Goal: Transaction & Acquisition: Purchase product/service

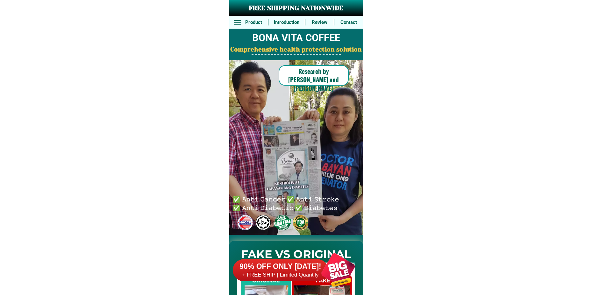
click at [330, 266] on div at bounding box center [338, 270] width 50 height 50
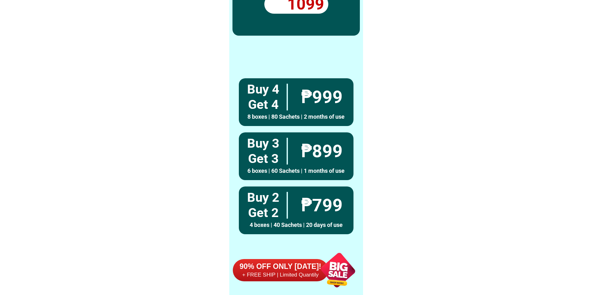
scroll to position [4681, 0]
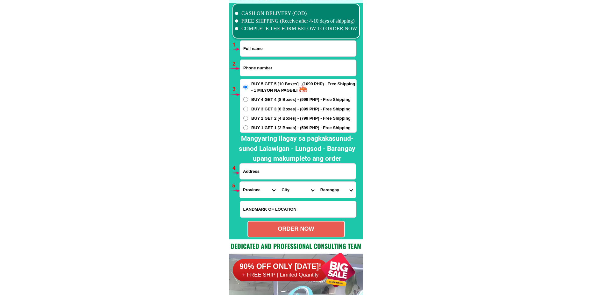
click at [281, 43] on input "Input full_name" at bounding box center [298, 49] width 116 height 16
paste input "[PERSON_NAME]"
type input "[PERSON_NAME]"
click at [265, 73] on input "Input phone_number" at bounding box center [298, 68] width 116 height 16
paste input "09302031983"
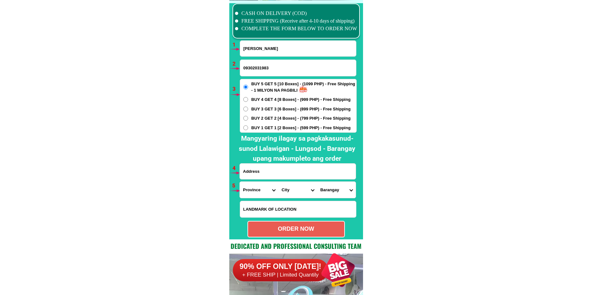
type input "09302031983"
click at [265, 102] on span "BUY 4 GET 4 [8 Boxes] - (999 PHP) - Free Shipping" at bounding box center [300, 99] width 99 height 6
click at [248, 102] on input "BUY 4 GET 4 [8 Boxes] - (999 PHP) - Free Shipping" at bounding box center [245, 99] width 5 height 5
radio input "true"
click at [272, 169] on input "Input address" at bounding box center [298, 172] width 116 height 16
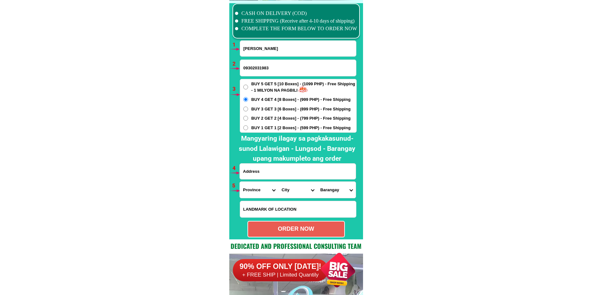
paste input "Pulupandan Reigo street Subdivision Esteban Zone2 Negros Occidental (pob) 6102"
type input "Pulupandan Reigo street Subdivision Esteban Zone2 Negros Occidental (pob) 6102"
drag, startPoint x: 249, startPoint y: 192, endPoint x: 257, endPoint y: 183, distance: 11.9
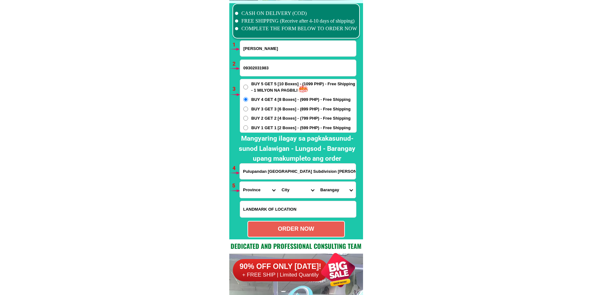
click at [250, 191] on select "Province Abra Agusan-del-norte Agusan-del-sur Aklan Albay Antique Apayao Aurora…" at bounding box center [259, 190] width 39 height 16
select select "63_396"
drag, startPoint x: 283, startPoint y: 191, endPoint x: 287, endPoint y: 185, distance: 7.5
click at [283, 191] on select "City Bacolod-city Bago-city Binalbagan Cadiz-city Candoni Cauayan Enrique-b.-ma…" at bounding box center [297, 190] width 39 height 16
select select "63_3964613"
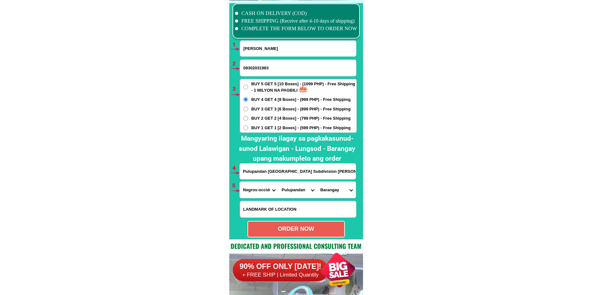
click at [278, 182] on select "City Bacolod-city Bago-city Binalbagan Cadiz-city Candoni Cauayan Enrique-b.-ma…" at bounding box center [297, 190] width 39 height 16
click at [338, 194] on select "Barangay Barangay zone 1 (pob.) Barangay zone 1-a (pob.) Barangay zone 2 (pob.)…" at bounding box center [336, 190] width 39 height 16
select select "63_396461330006"
click at [317, 182] on select "Barangay Barangay zone 1 (pob.) Barangay zone 1-a (pob.) Barangay zone 2 (pob.)…" at bounding box center [336, 190] width 39 height 16
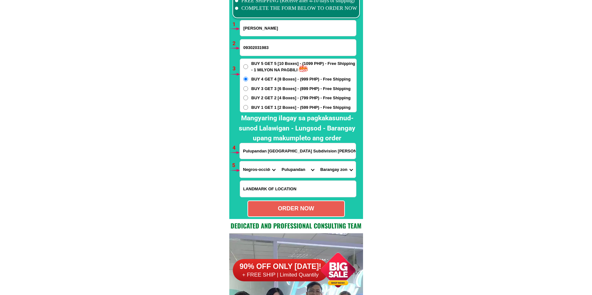
scroll to position [4713, 0]
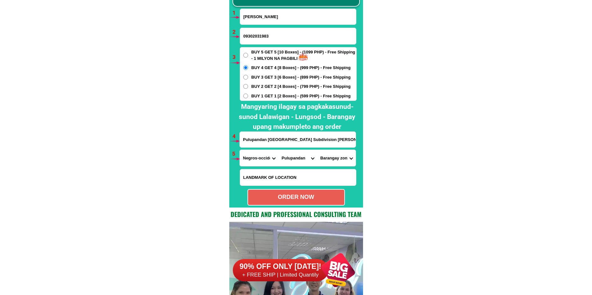
click at [298, 201] on div "ORDER NOW" at bounding box center [296, 197] width 96 height 9
type input "09302031983"
radio input "true"
click at [261, 21] on input "Salvacion Descartin" at bounding box center [298, 17] width 116 height 16
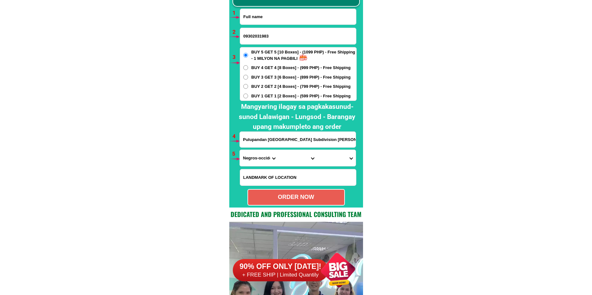
paste input "Helen Amora"
type input "Helen Amora"
click at [258, 34] on input "09302031983" at bounding box center [298, 36] width 116 height 16
paste input "09104335539"
type input "09104335539"
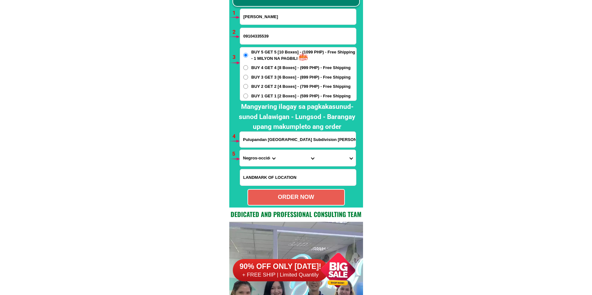
click at [271, 79] on span "BUY 3 GET 3 [6 Boxes] - (899 PHP) - Free Shipping" at bounding box center [300, 77] width 99 height 6
click at [248, 79] on input "BUY 3 GET 3 [6 Boxes] - (899 PHP) - Free Shipping" at bounding box center [245, 77] width 5 height 5
radio input "true"
click at [269, 141] on input "Pulupandan Reigo street Subdivision Esteban Zone2 Negros Occidental (pob) 6102" at bounding box center [298, 140] width 116 height 16
paste input "Purok1 Del Pilar Cabadbaran Agusan del Norte"
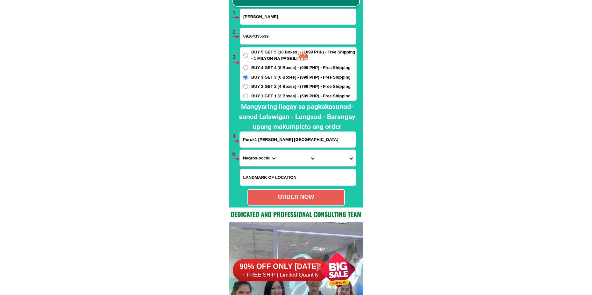
type input "Purok1 Del Pilar Cabadbaran Agusan del Norte"
click at [253, 155] on select "Province Abra Agusan-del-norte Agusan-del-sur Aklan Albay Antique Apayao Aurora…" at bounding box center [259, 158] width 39 height 16
click at [240, 150] on select "Province Abra Agusan-del-norte Agusan-del-sur Aklan Albay Antique Apayao Aurora…" at bounding box center [259, 158] width 39 height 16
click at [266, 153] on select "Province Abra Agusan-del-norte Agusan-del-sur Aklan Albay Antique Apayao Aurora…" at bounding box center [259, 158] width 39 height 16
click at [240, 150] on select "Province Abra Agusan-del-norte Agusan-del-sur Aklan Albay Antique Apayao Aurora…" at bounding box center [259, 158] width 39 height 16
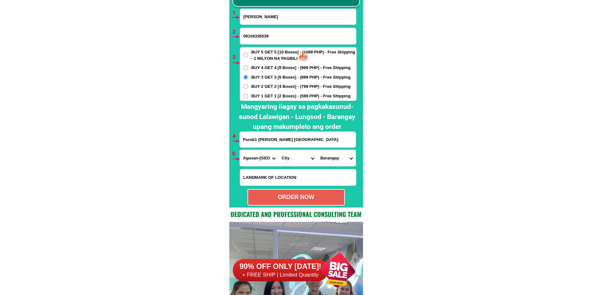
click at [257, 157] on select "Province Abra Agusan-del-norte Agusan-del-sur Aklan Albay Antique Apayao Aurora…" at bounding box center [259, 158] width 39 height 16
select select "63_513"
click at [240, 150] on select "Province Abra Agusan-del-norte Agusan-del-sur Aklan Albay Antique Apayao Aurora…" at bounding box center [259, 158] width 39 height 16
drag, startPoint x: 288, startPoint y: 159, endPoint x: 300, endPoint y: 112, distance: 48.0
click at [287, 158] on select "City Agusan-del-norte-buenavista Agusan-del-norte-carmen Agusan-del-norte-magal…" at bounding box center [297, 158] width 39 height 16
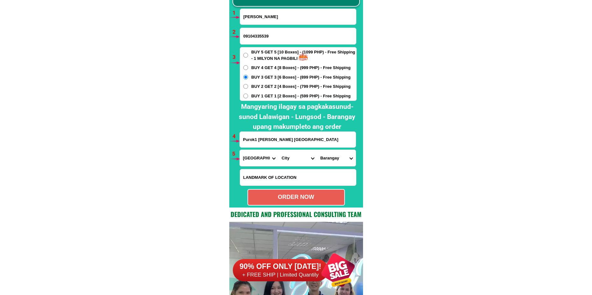
select select "63_5133657"
click at [278, 150] on select "City Agusan-del-norte-buenavista Agusan-del-norte-carmen Agusan-del-norte-magal…" at bounding box center [297, 158] width 39 height 16
drag, startPoint x: 330, startPoint y: 159, endPoint x: 337, endPoint y: 153, distance: 8.2
click at [330, 159] on select "Barangay Antonio luna Bay-ang Bayabas Caasinan Cabinet Calamba Calibunan Comaga…" at bounding box center [336, 158] width 39 height 16
select select "63_51336577831"
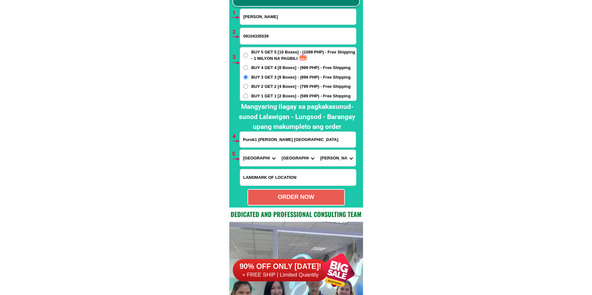
click at [317, 150] on select "Barangay Antonio luna Bay-ang Bayabas Caasinan Cabinet Calamba Calibunan Comaga…" at bounding box center [336, 158] width 39 height 16
click at [305, 204] on div "ORDER NOW" at bounding box center [295, 197] width 97 height 17
radio input "true"
click at [267, 13] on input "Input full_name" at bounding box center [298, 17] width 116 height 16
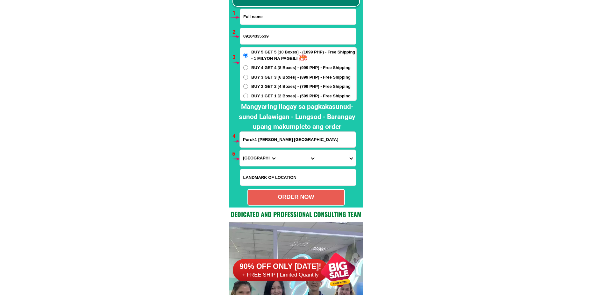
paste input "Erma Guan"
type input "Erma Guan"
click at [249, 38] on input "09104335539" at bounding box center [298, 36] width 116 height 16
paste input "09301712728"
type input "09301712728"
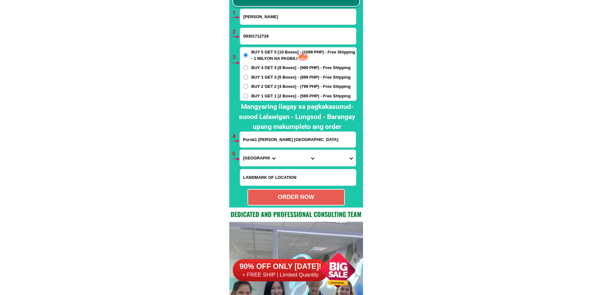
click at [254, 95] on span "BUY 1 GET 1 [2 Boxes] - (599 PHP) - Free Shipping" at bounding box center [300, 96] width 99 height 6
click at [248, 95] on input "BUY 1 GET 1 [2 Boxes] - (599 PHP) - Free Shipping" at bounding box center [245, 96] width 5 height 5
radio input "true"
click at [247, 143] on input "Purok1 Del Pilar Cabadbaran Agusan del Norte" at bounding box center [298, 140] width 116 height 16
paste input "Eto po Ang adres ko b9 lot 7 yn st brgy kaypian sn Jose del Monte heights yon l…"
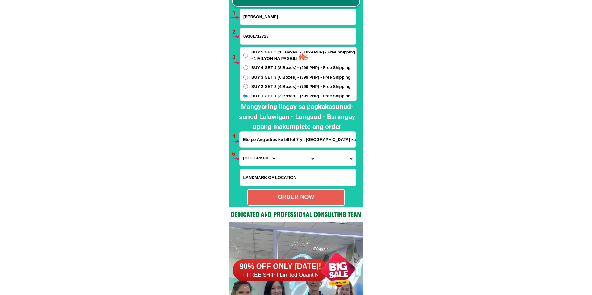
scroll to position [0, 145]
type input "Eto po Ang adres ko b9 lot 7 yn st brgy kaypian sn Jose del Monte heights yon l…"
drag, startPoint x: 252, startPoint y: 162, endPoint x: 253, endPoint y: 151, distance: 10.5
click at [252, 161] on select "Province Abra Agusan-del-norte Agusan-del-sur Aklan Albay Antique Apayao Aurora…" at bounding box center [259, 158] width 39 height 16
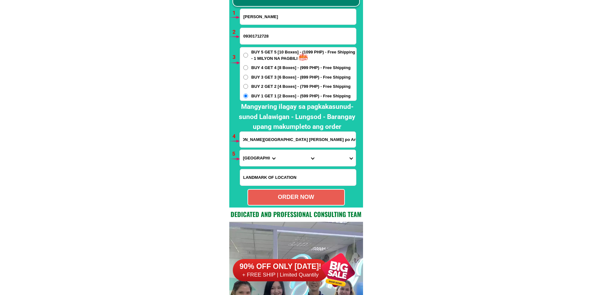
scroll to position [0, 0]
select select "63_761"
click at [240, 150] on select "Province Abra Agusan-del-norte Agusan-del-sur Aklan Albay Antique Apayao Aurora…" at bounding box center [259, 158] width 39 height 16
drag, startPoint x: 284, startPoint y: 164, endPoint x: 286, endPoint y: 162, distance: 3.4
click at [284, 164] on select "City Angat Balagtas Baliuag Bocaue Bulacan Bulacan-hagonoy Bulacan-plaridel Bul…" at bounding box center [297, 158] width 39 height 16
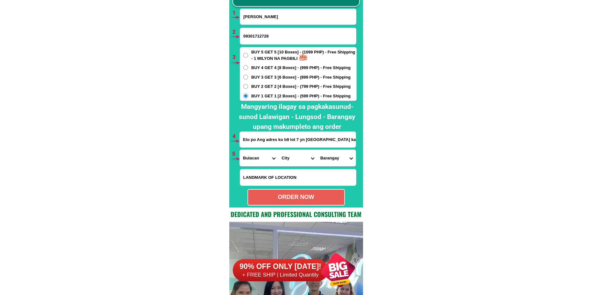
drag, startPoint x: 287, startPoint y: 159, endPoint x: 288, endPoint y: 154, distance: 5.8
click at [287, 159] on select "City Angat Balagtas Baliuag Bocaue Bulacan Bulacan-hagonoy Bulacan-plaridel Bul…" at bounding box center [297, 158] width 39 height 16
click at [293, 157] on select "City Angat Balagtas Baliuag Bocaue Bulacan Bulacan-hagonoy Bulacan-plaridel Bul…" at bounding box center [297, 158] width 39 height 16
select select "63_7612018"
click at [278, 150] on select "City Angat Balagtas Baliuag Bocaue Bulacan Bulacan-hagonoy Bulacan-plaridel Bul…" at bounding box center [297, 158] width 39 height 16
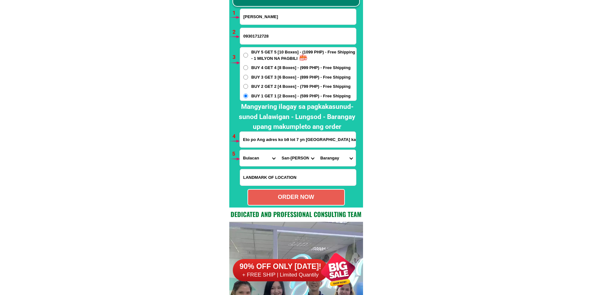
drag, startPoint x: 332, startPoint y: 161, endPoint x: 332, endPoint y: 155, distance: 6.0
click at [332, 160] on select "Barangay Assumption Bagong buhay Bagong buhay ii Bagong buhay iii Citrus Ciudad…" at bounding box center [336, 158] width 39 height 16
select select "63_76120186024"
click at [317, 150] on select "Barangay Assumption Bagong buhay Bagong buhay ii Bagong buhay iii Citrus Ciudad…" at bounding box center [336, 158] width 39 height 16
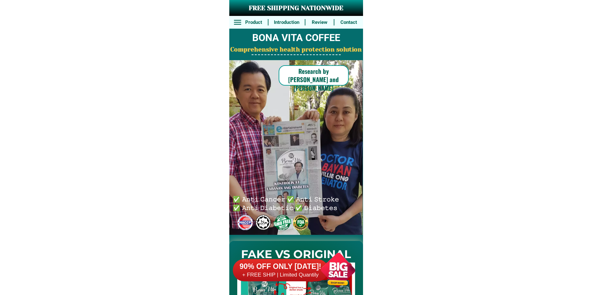
click at [329, 267] on div at bounding box center [338, 270] width 50 height 50
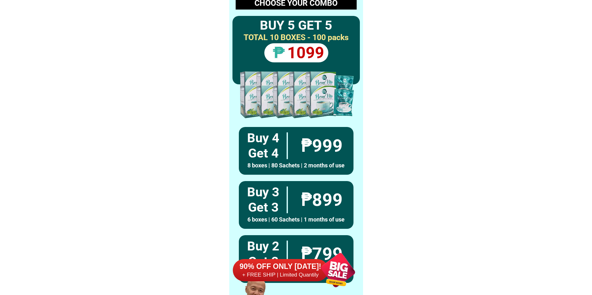
scroll to position [4681, 0]
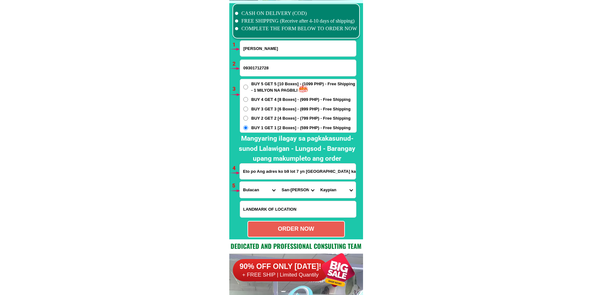
click at [314, 222] on div "ORDER NOW" at bounding box center [295, 229] width 97 height 17
radio input "true"
